Goal: Task Accomplishment & Management: Manage account settings

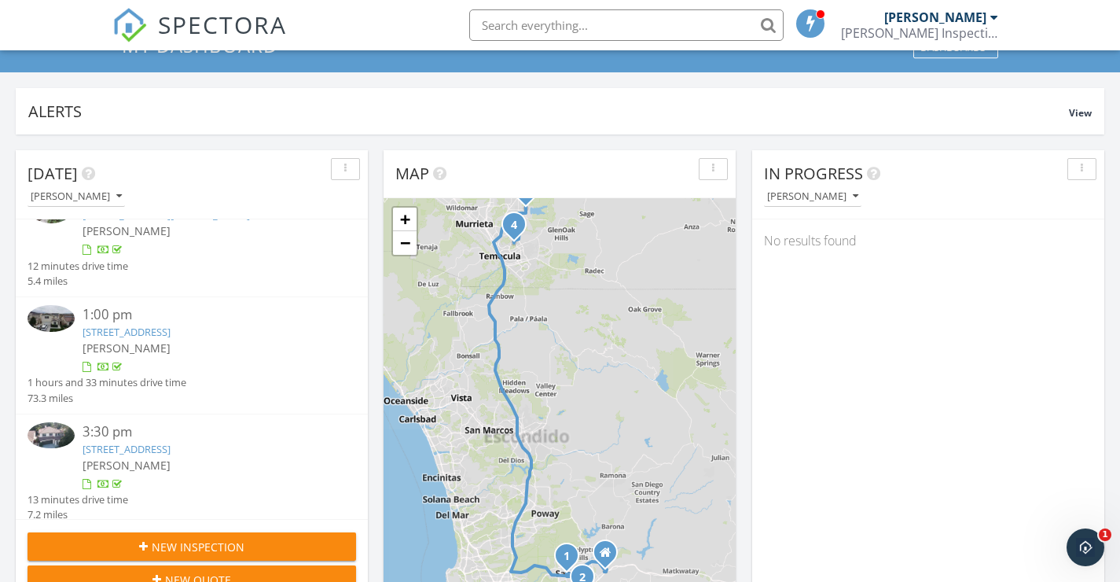
scroll to position [167, 0]
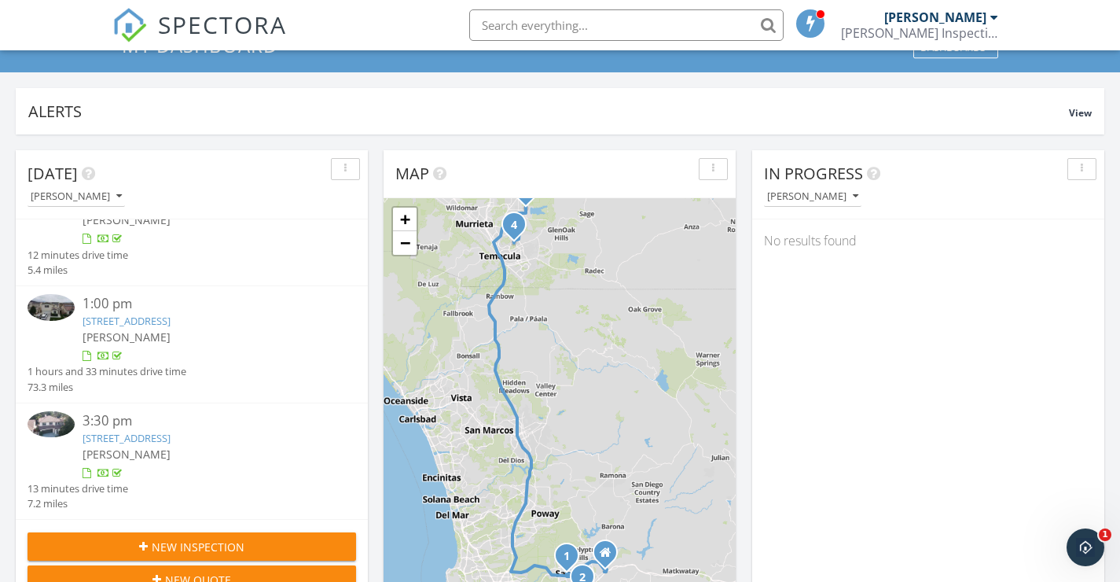
click at [171, 322] on link "36398 Flint Dr, Winchester, CA 92596" at bounding box center [127, 321] width 88 height 14
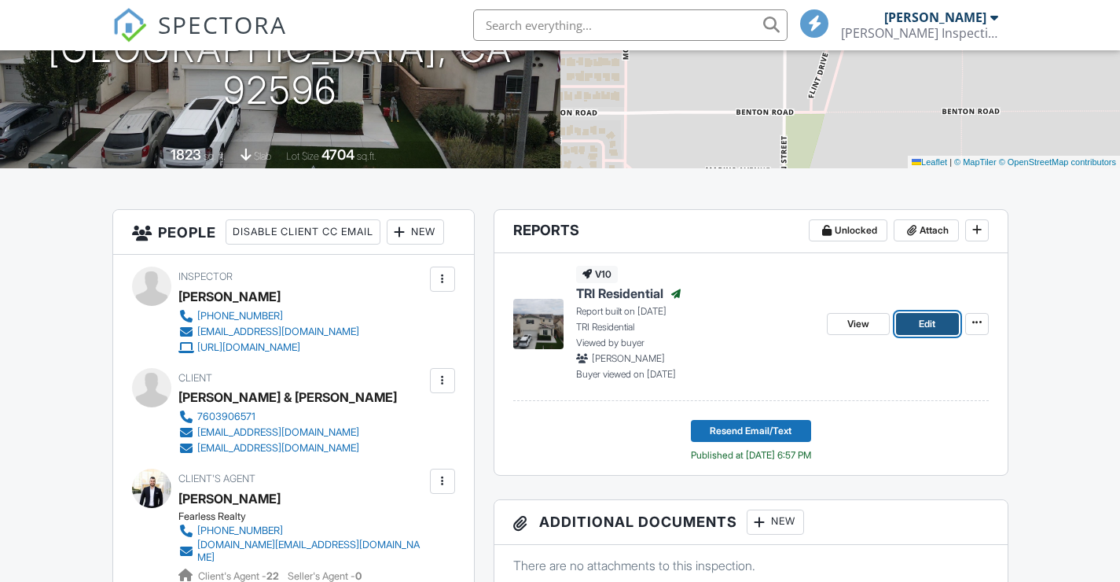
click at [931, 332] on span "Edit" at bounding box center [927, 324] width 17 height 16
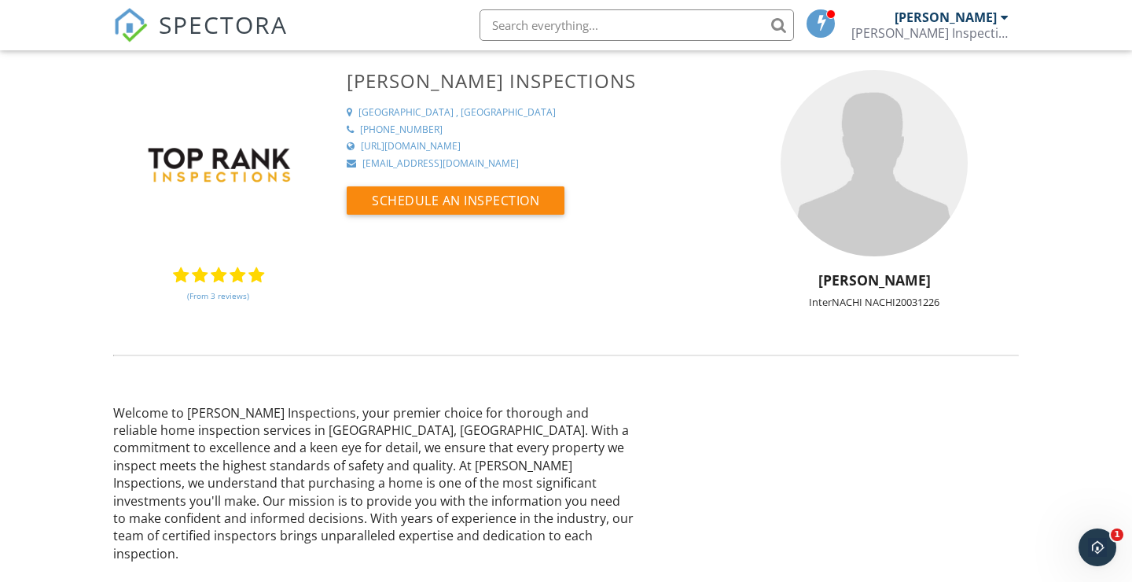
click at [208, 17] on span "SPECTORA" at bounding box center [223, 24] width 129 height 33
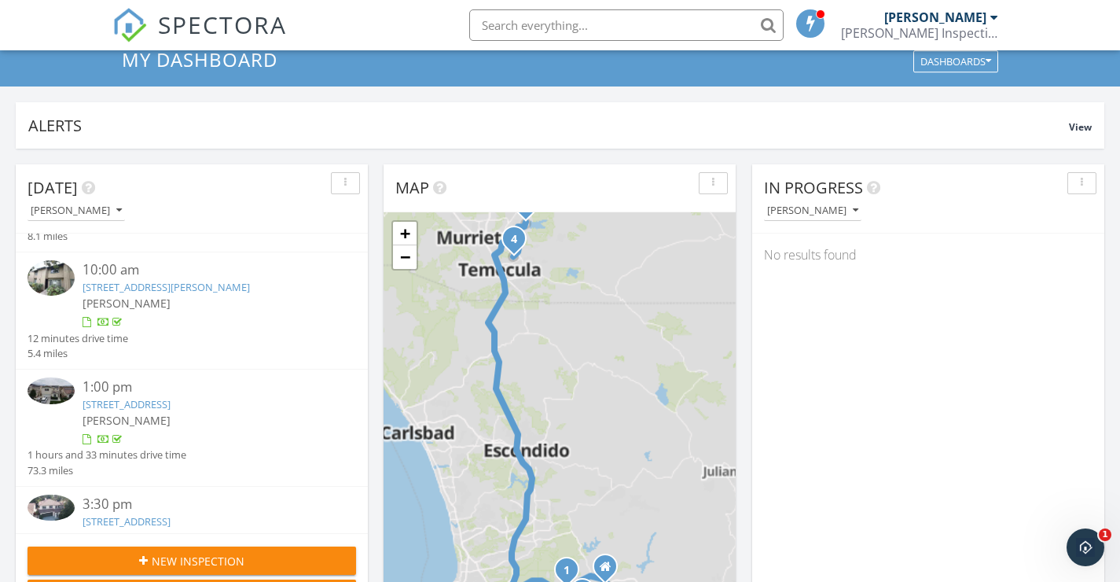
scroll to position [167, 0]
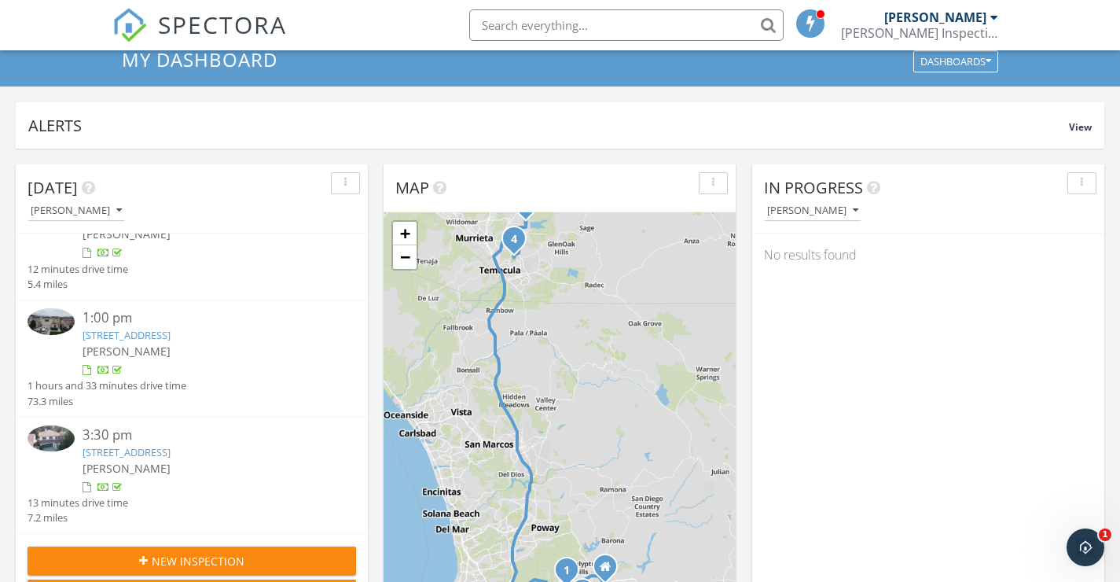
click at [171, 453] on link "31415 Congressional Dr, Temecula, CA 92591" at bounding box center [127, 452] width 88 height 14
